Goal: Use online tool/utility: Utilize a website feature to perform a specific function

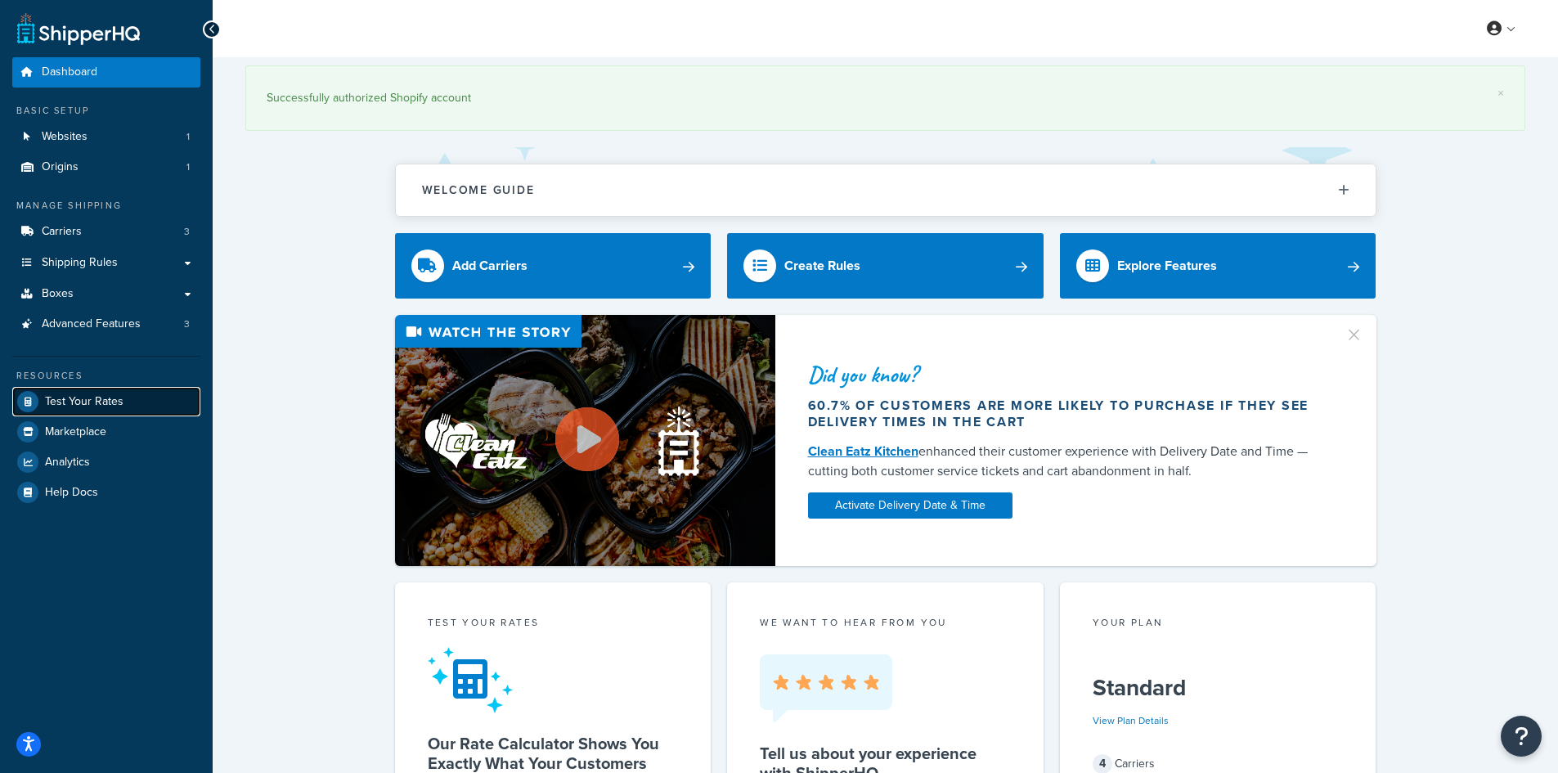
click at [66, 398] on span "Test Your Rates" at bounding box center [84, 402] width 79 height 14
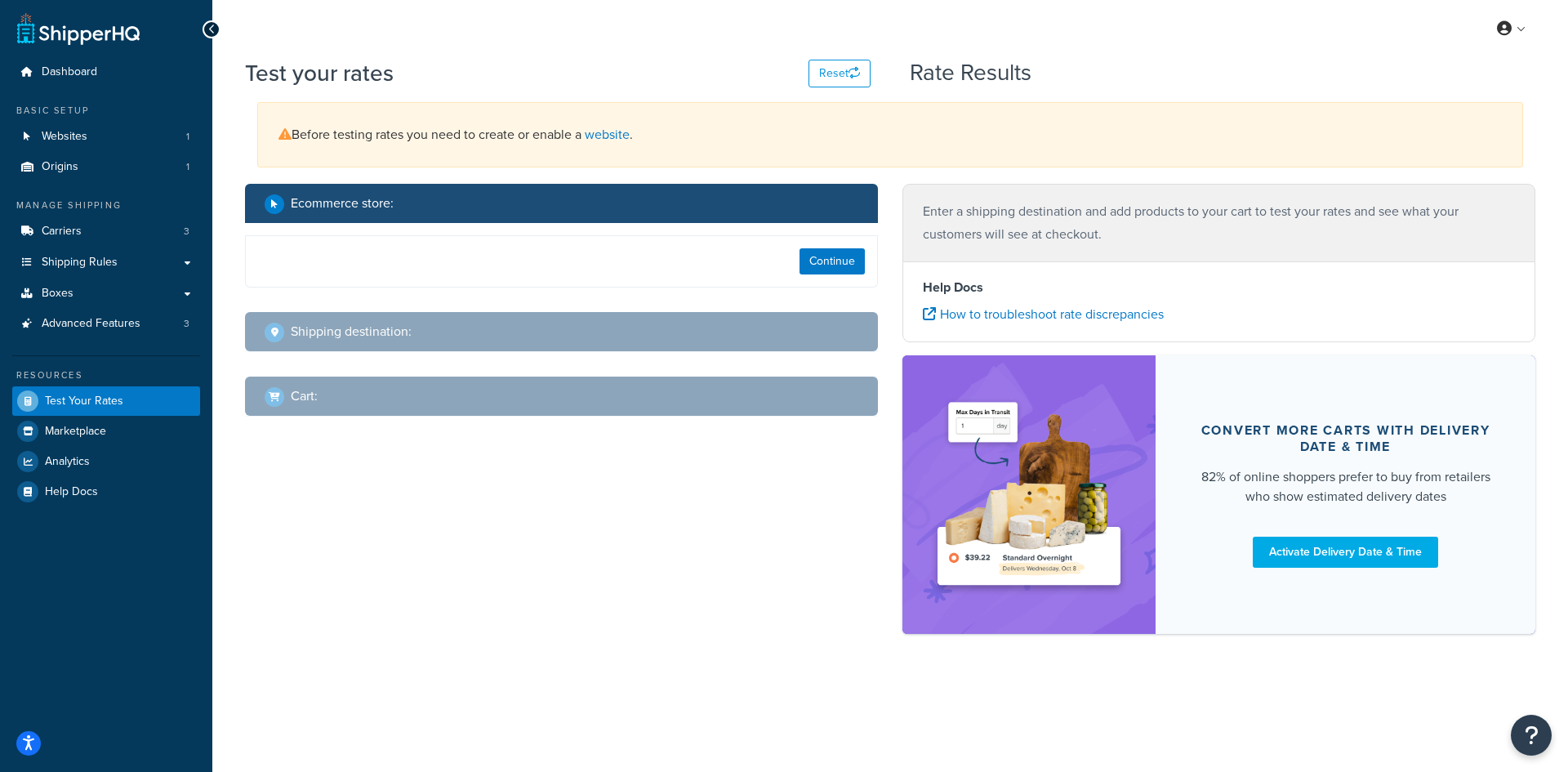
select select "[GEOGRAPHIC_DATA]"
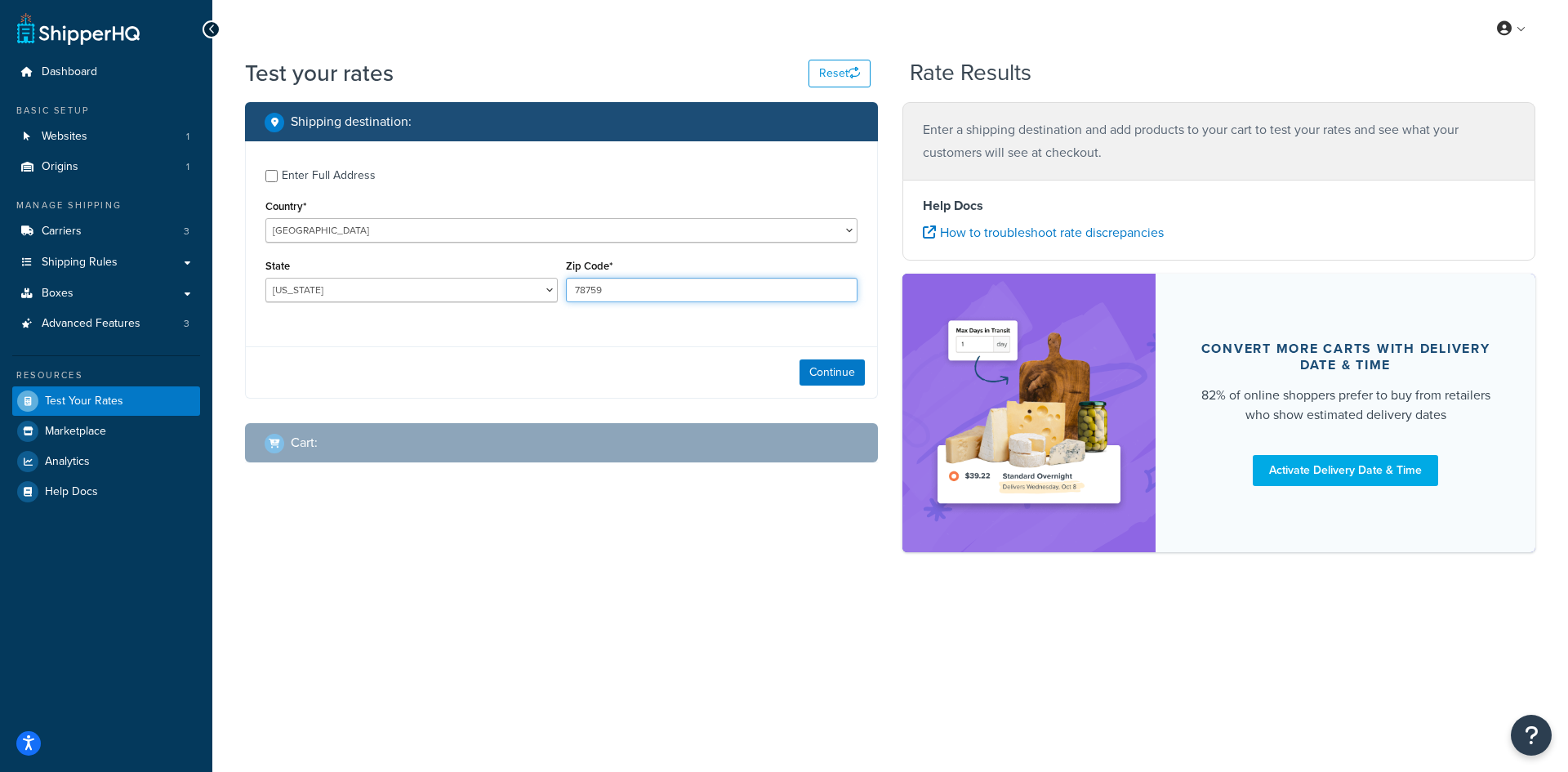
click at [608, 296] on input "78759" at bounding box center [712, 290] width 292 height 25
paste input "23106"
type input "23106"
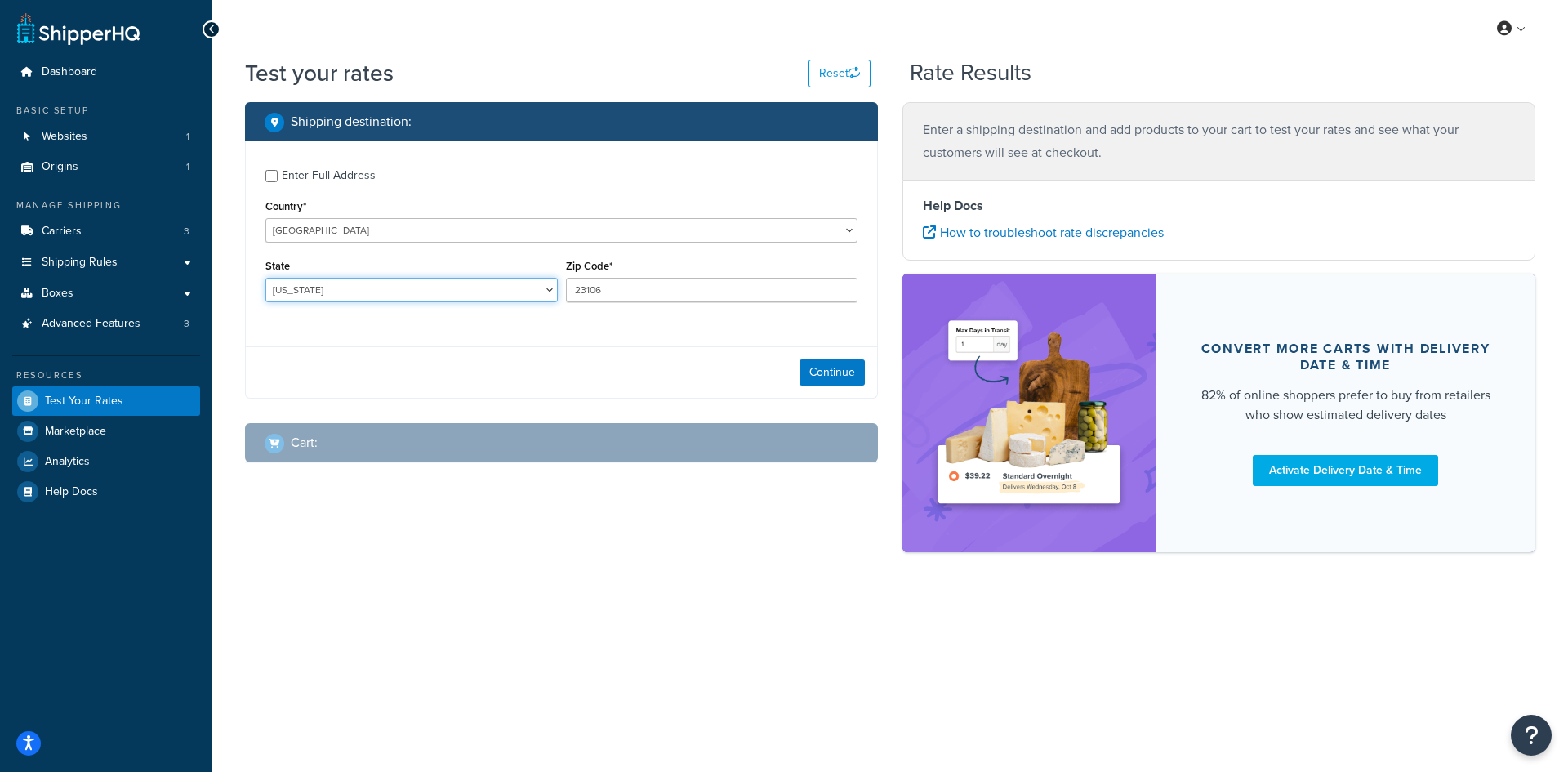
click at [345, 285] on select "[US_STATE] [US_STATE] [US_STATE] [US_STATE] [US_STATE] Armed Forces Americas Ar…" at bounding box center [411, 290] width 292 height 25
select select "VA"
click at [265, 278] on select "[US_STATE] [US_STATE] [US_STATE] [US_STATE] [US_STATE] Armed Forces Americas Ar…" at bounding box center [411, 290] width 292 height 25
click at [835, 362] on button "Continue" at bounding box center [831, 373] width 65 height 26
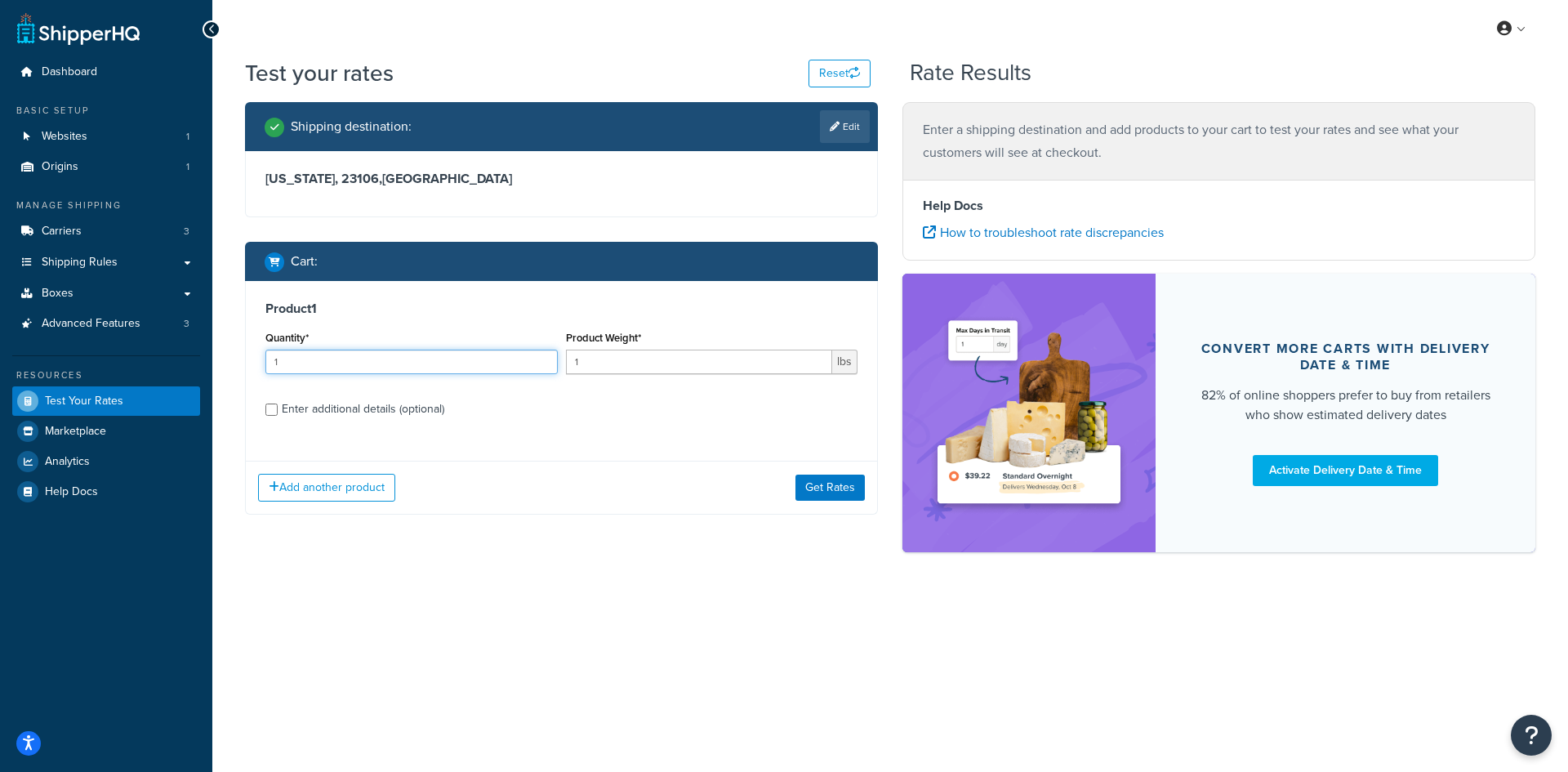
click at [433, 364] on input "1" at bounding box center [411, 362] width 292 height 25
type input "100"
type input "0.32"
click at [801, 486] on button "Get Rates" at bounding box center [830, 487] width 70 height 26
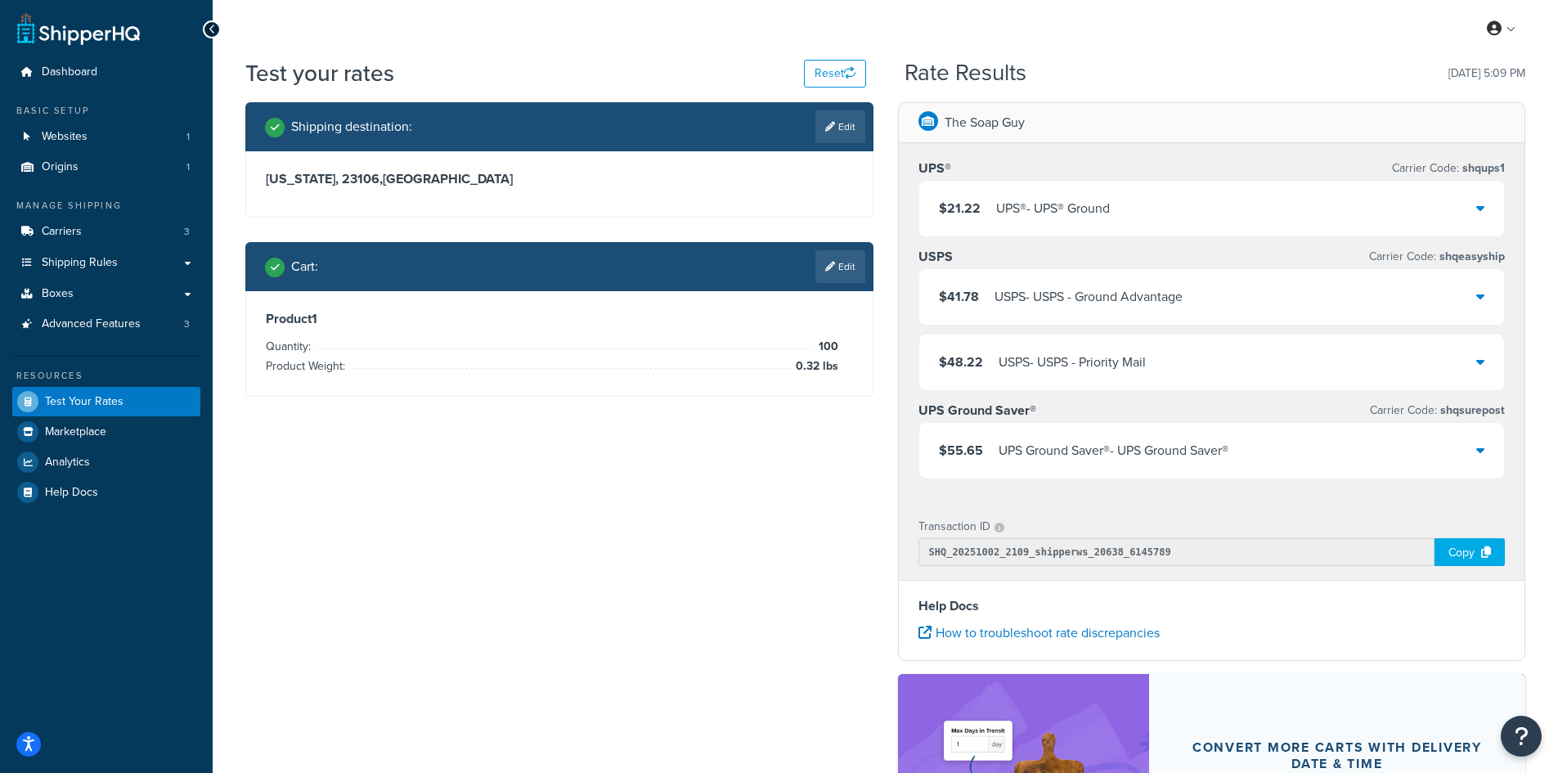
click at [1089, 199] on div "UPS® - UPS® Ground" at bounding box center [1053, 208] width 114 height 23
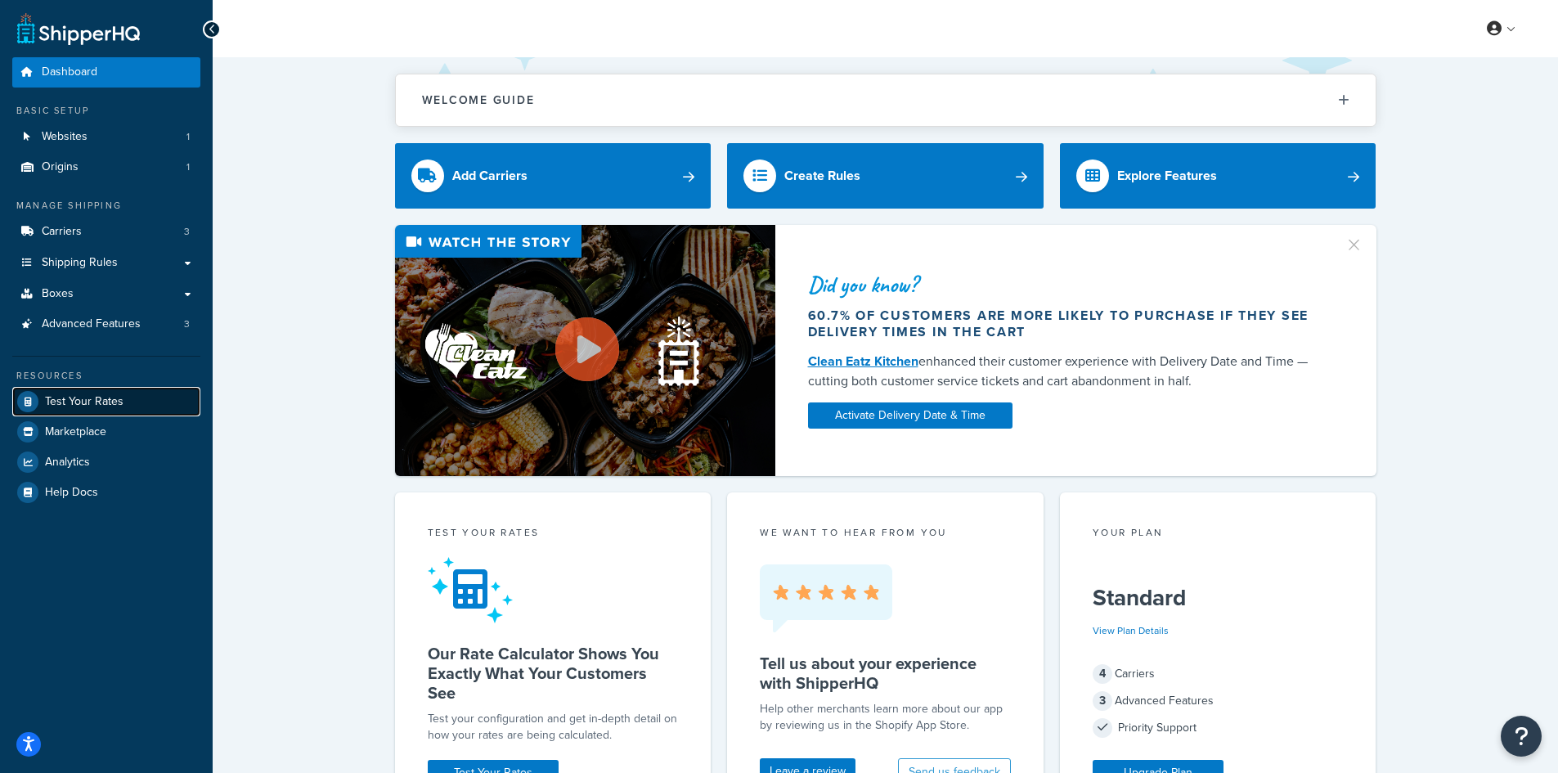
click at [106, 390] on link "Test Your Rates" at bounding box center [106, 401] width 188 height 29
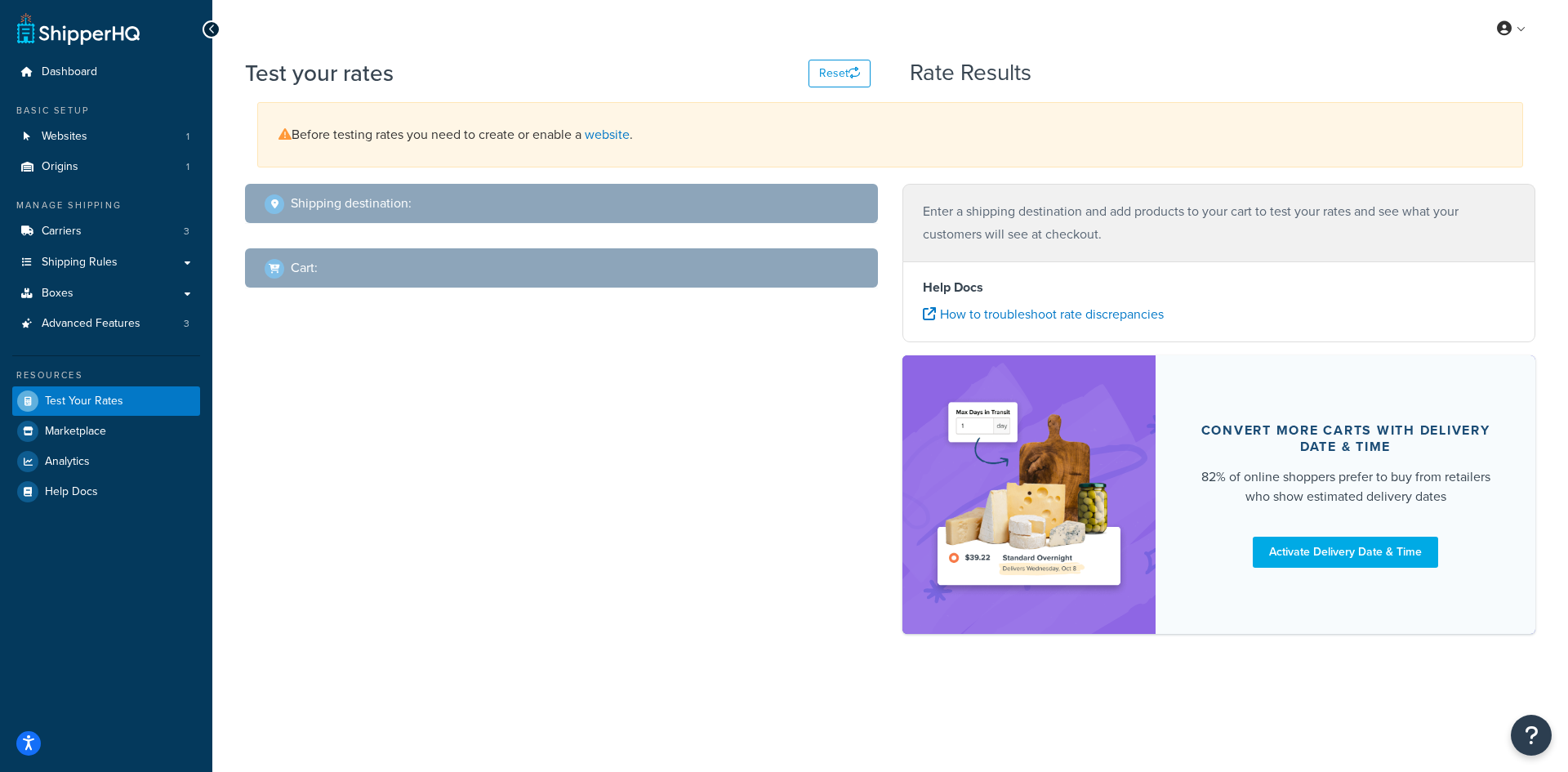
select select "[GEOGRAPHIC_DATA]"
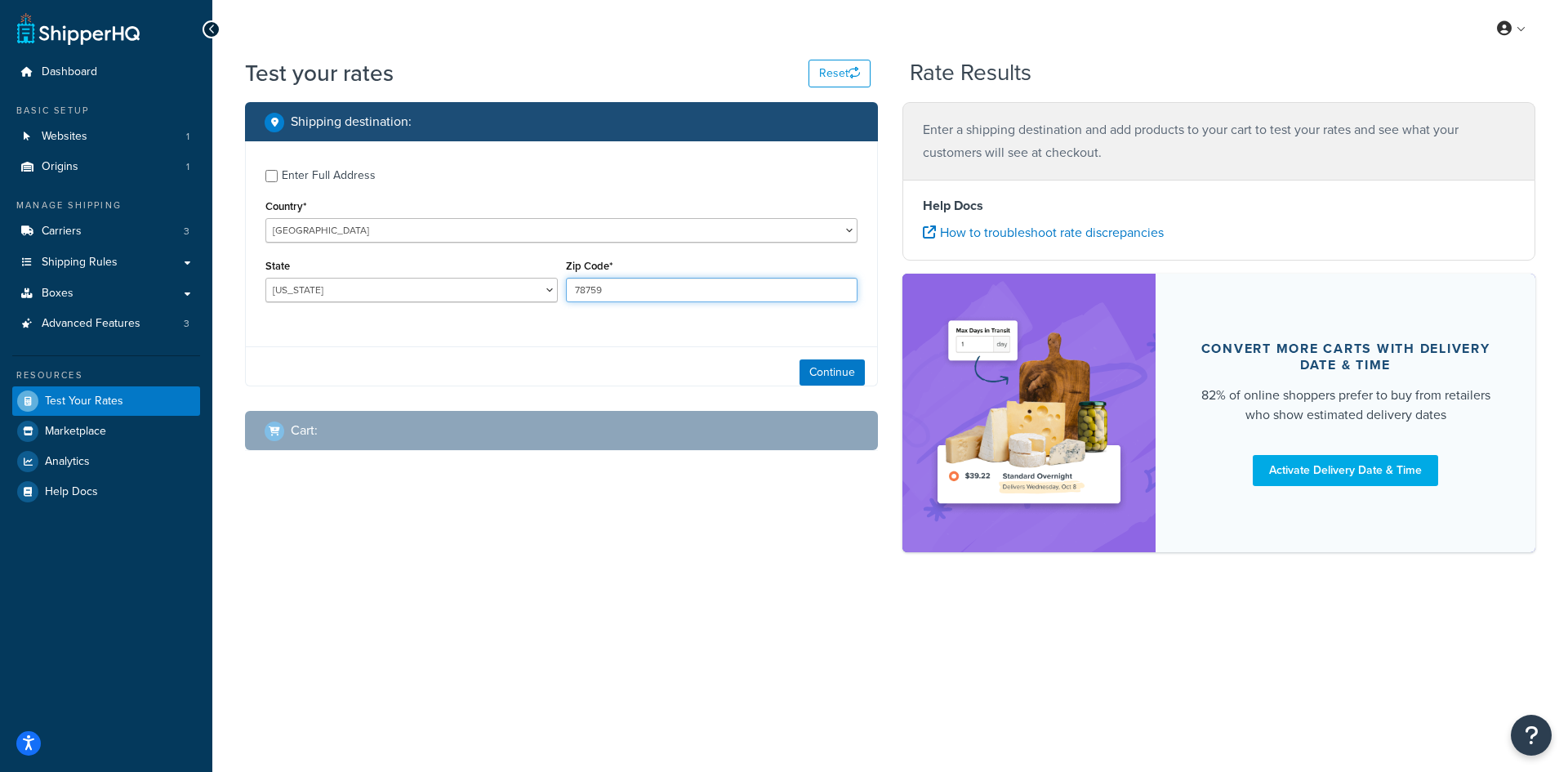
click at [590, 282] on input "78759" at bounding box center [712, 290] width 292 height 25
paste input "3574"
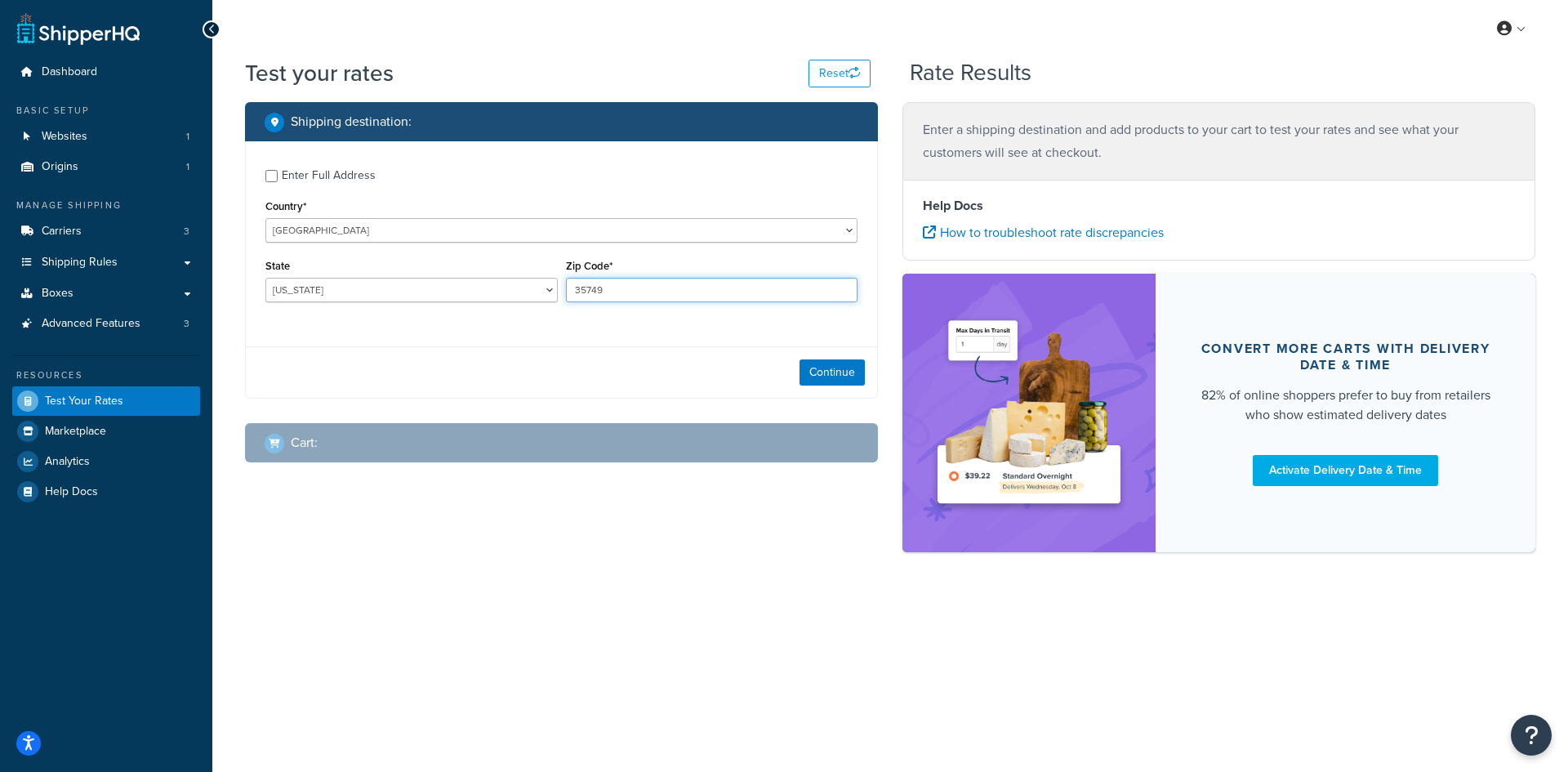
type input "35749"
click at [383, 278] on select "[US_STATE] [US_STATE] [US_STATE] [US_STATE] [US_STATE] Armed Forces Americas Ar…" at bounding box center [411, 290] width 292 height 25
select select "AL"
click at [265, 278] on select "[US_STATE] [US_STATE] [US_STATE] [US_STATE] [US_STATE] Armed Forces Americas Ar…" at bounding box center [411, 290] width 292 height 25
click at [840, 373] on button "Continue" at bounding box center [831, 373] width 65 height 26
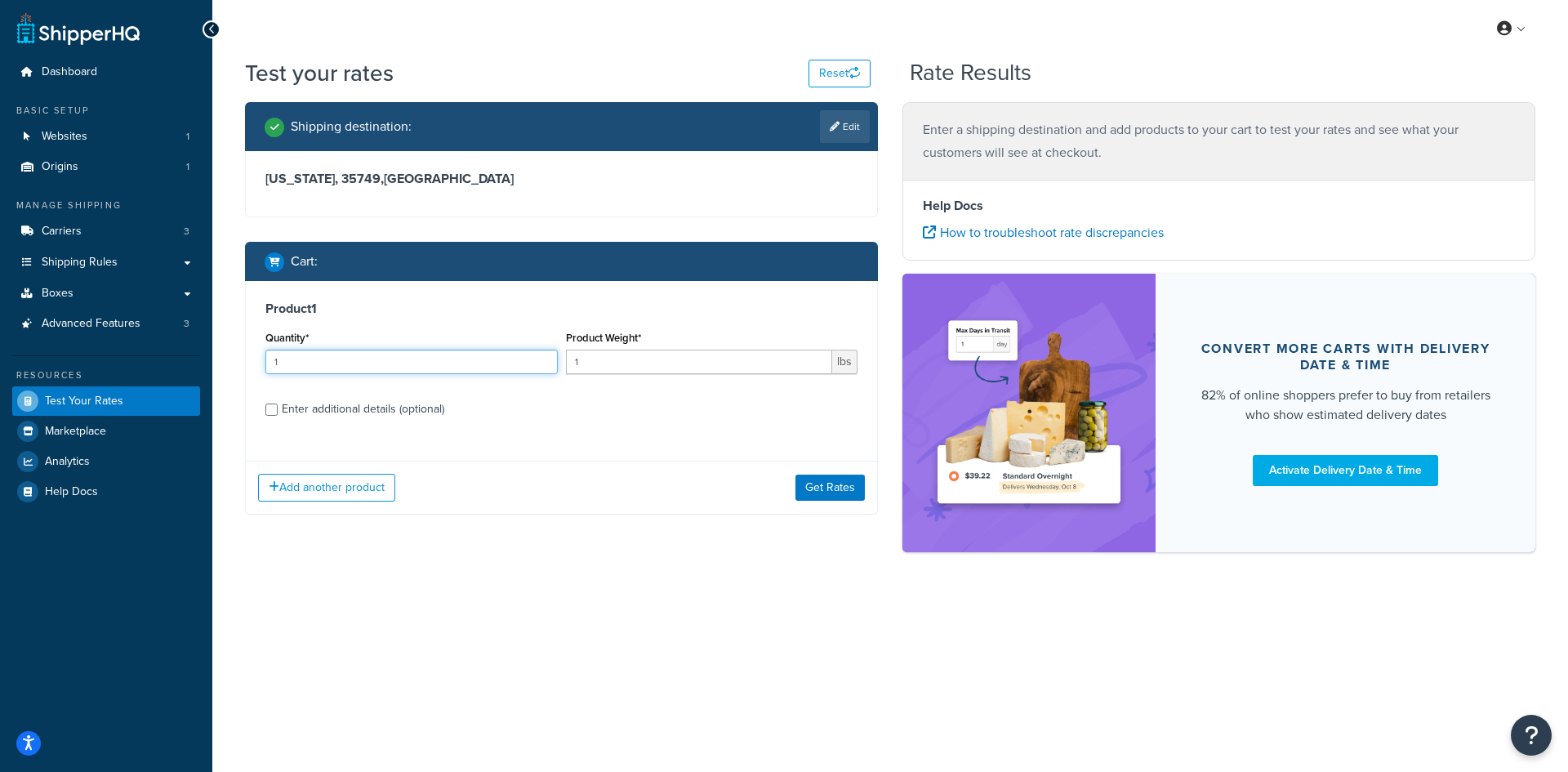
click at [300, 370] on input "1" at bounding box center [411, 362] width 292 height 25
type input "100"
paste input "0.27"
type input "0.27"
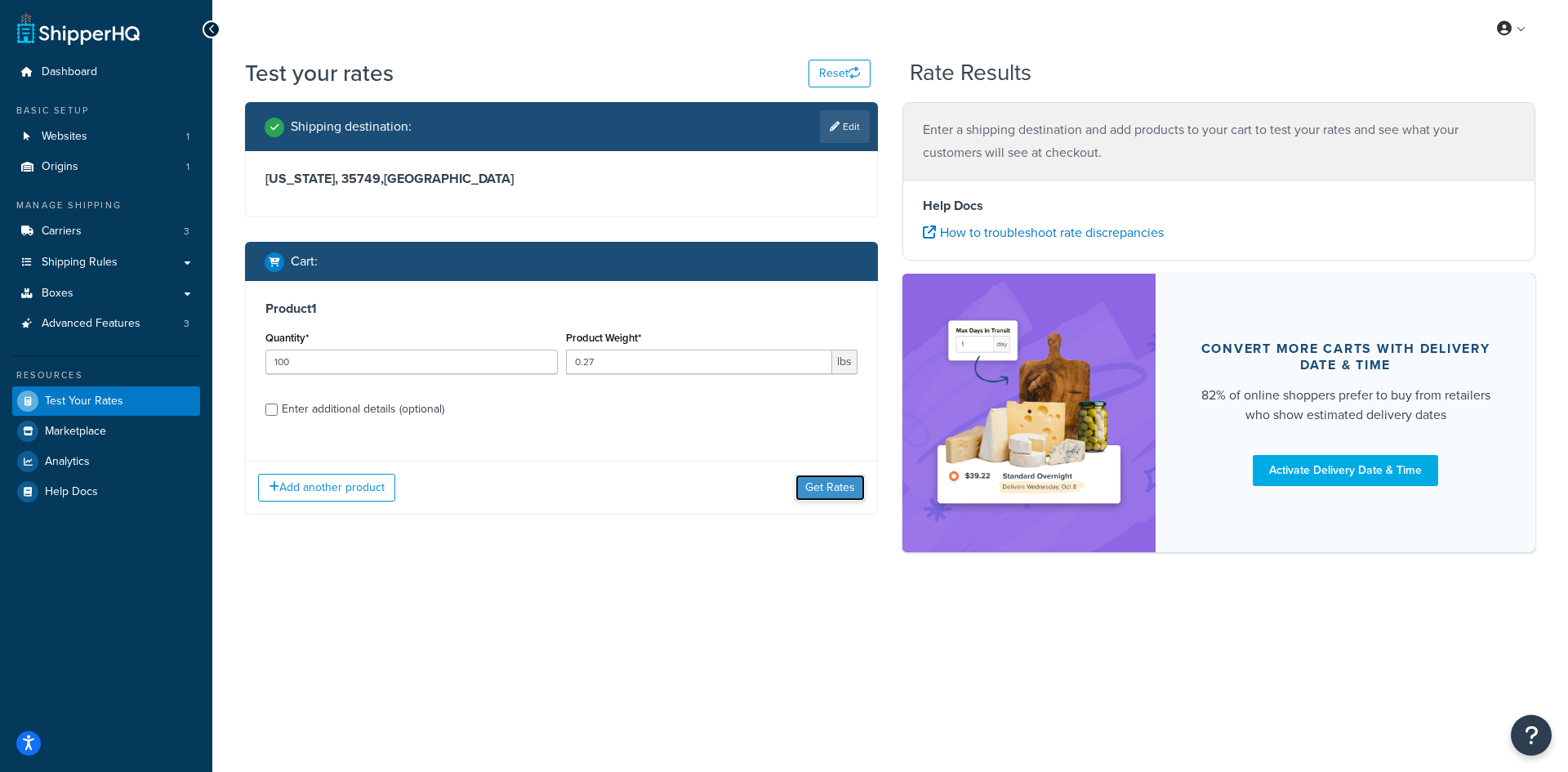
click at [819, 477] on button "Get Rates" at bounding box center [830, 487] width 70 height 26
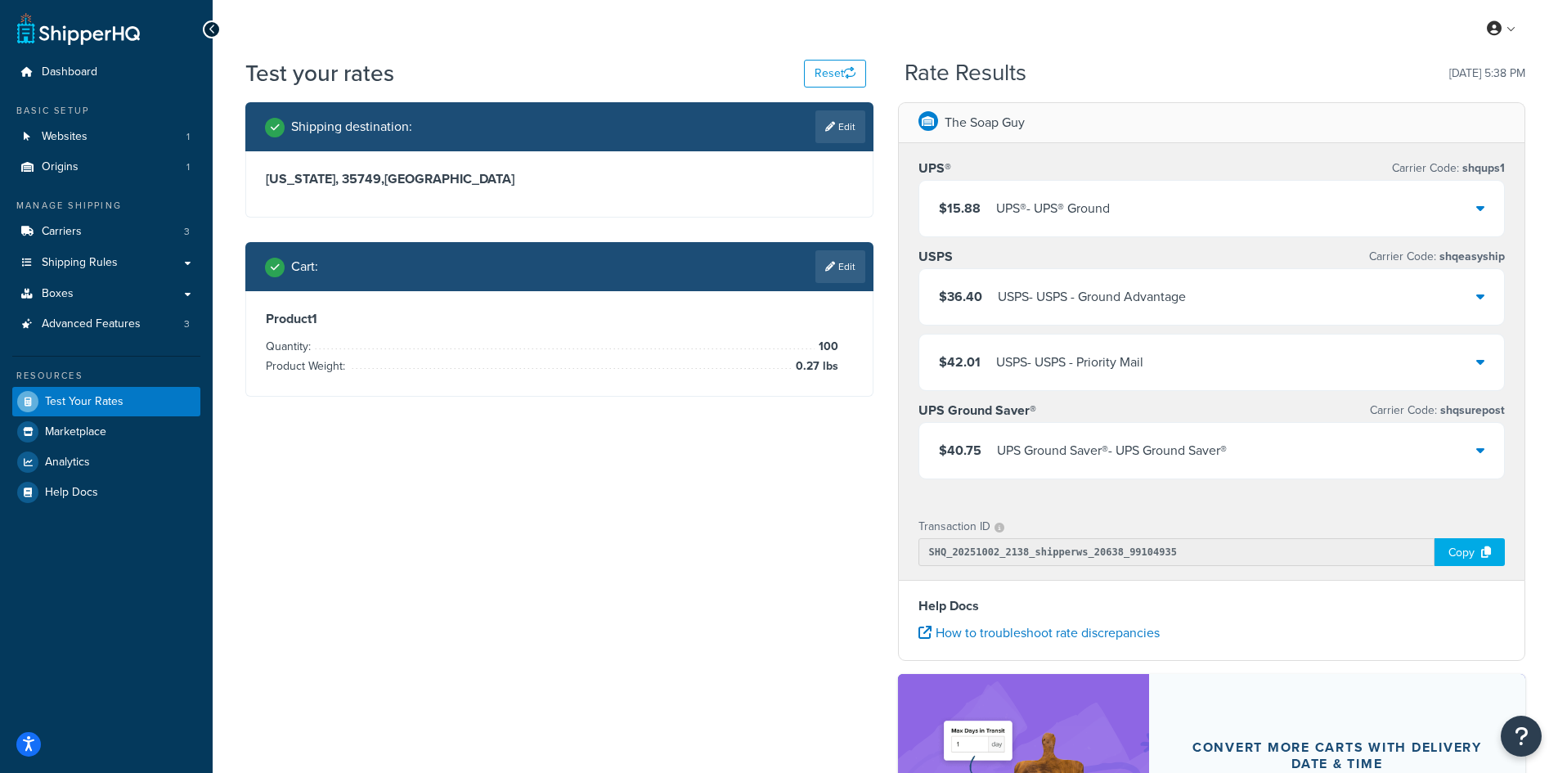
click at [1014, 218] on div "UPS® - UPS® Ground" at bounding box center [1053, 208] width 114 height 23
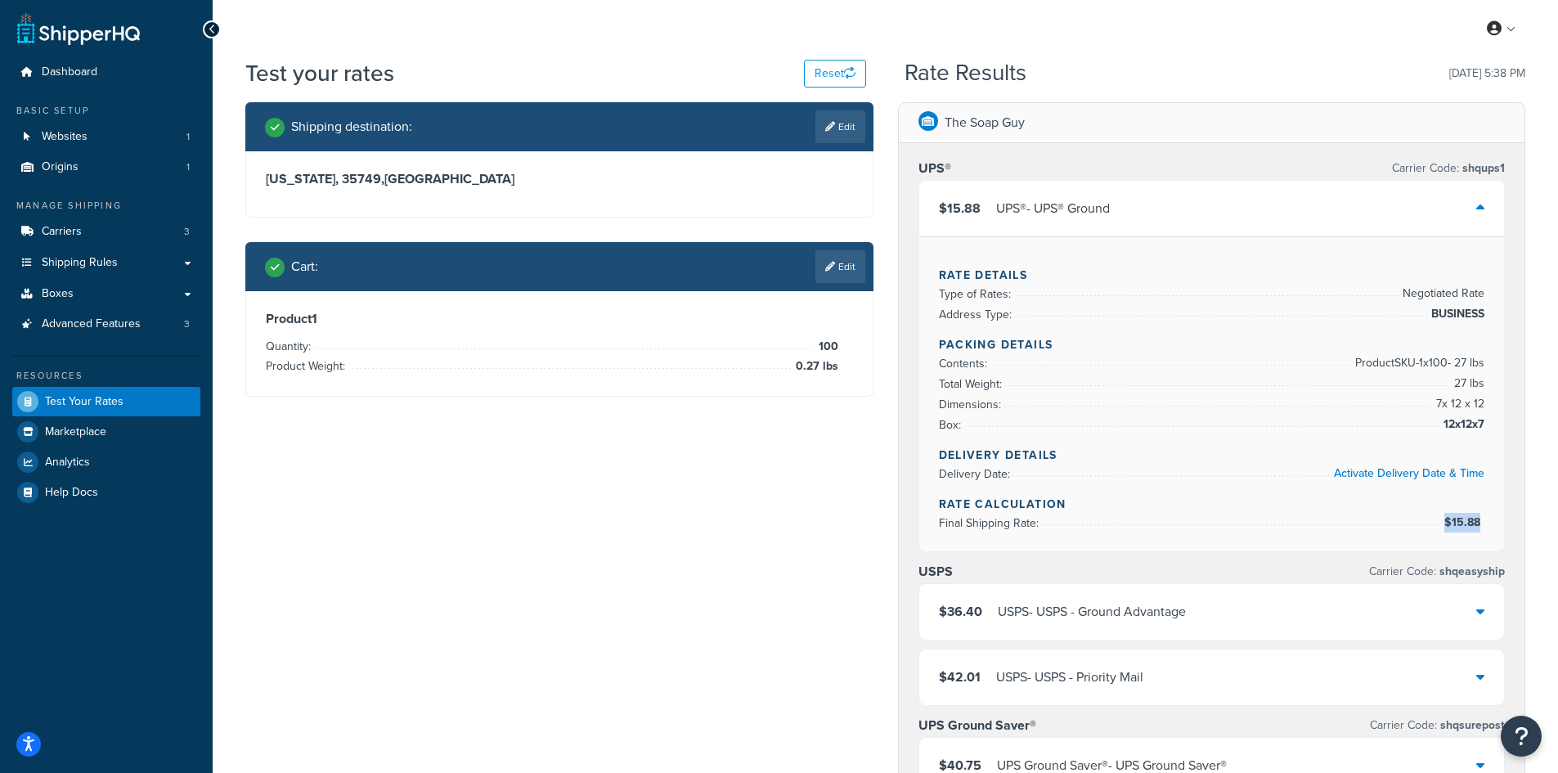
copy li "$15.88"
drag, startPoint x: 1489, startPoint y: 517, endPoint x: 1481, endPoint y: 519, distance: 8.5
click at [1481, 519] on div "Rate Details Type of Rates: Negotiated Rate Address Type: BUSINESS Packing Deta…" at bounding box center [1213, 393] width 586 height 315
